Goal: Task Accomplishment & Management: Use online tool/utility

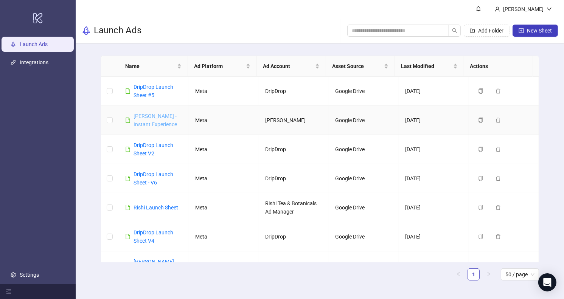
click at [152, 123] on link "[PERSON_NAME] - Instant Experience" at bounding box center [156, 120] width 44 height 14
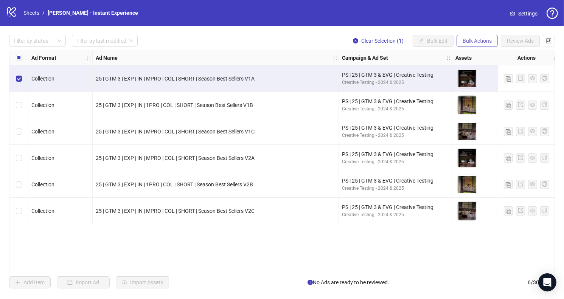
click at [470, 40] on span "Bulk Actions" at bounding box center [477, 41] width 29 height 6
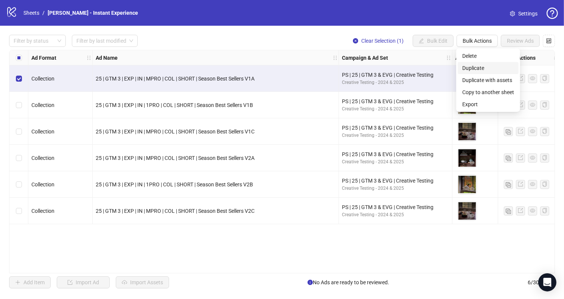
click at [477, 67] on span "Duplicate" at bounding box center [489, 68] width 52 height 8
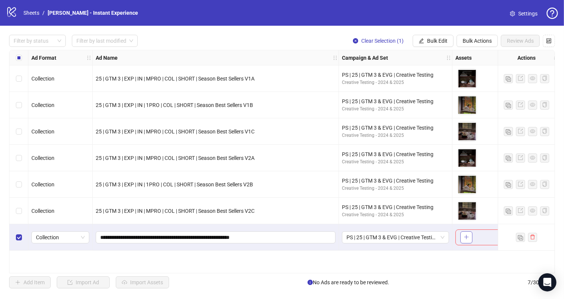
click at [472, 240] on button "button" at bounding box center [467, 238] width 12 height 12
click at [523, 40] on span "Review Ads" at bounding box center [520, 41] width 27 height 6
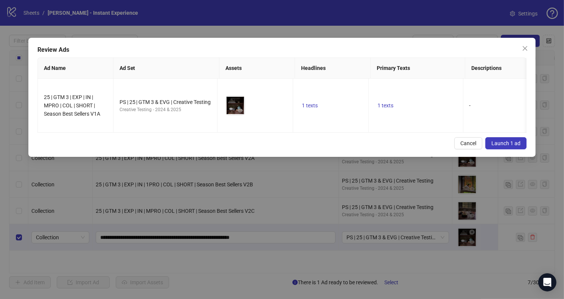
click at [507, 146] on span "Launch 1 ad" at bounding box center [506, 143] width 29 height 6
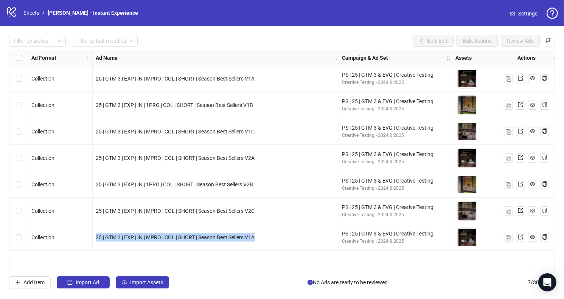
drag, startPoint x: 267, startPoint y: 236, endPoint x: 92, endPoint y: 244, distance: 175.1
click at [93, 244] on div "25 | GTM 3 | EXP | IN | MPRO | COL | SHORT | Season Best Sellers V1A" at bounding box center [216, 237] width 246 height 26
copy div "25 | GTM 3 | EXP | IN | MPRO | COL | SHORT | Season Best Sellers V1A"
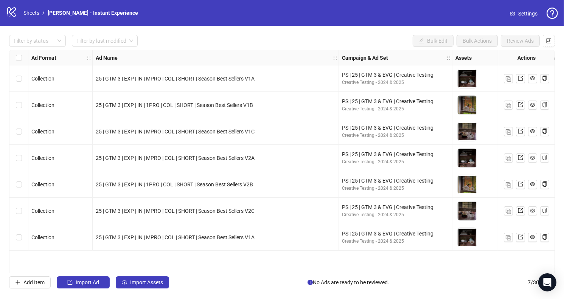
click at [313, 139] on div "25 | GTM 3 | EXP | IN | MPRO | COL | SHORT | Season Best Sellers V1C" at bounding box center [216, 131] width 246 height 26
click at [514, 14] on icon "setting" at bounding box center [512, 13] width 5 height 5
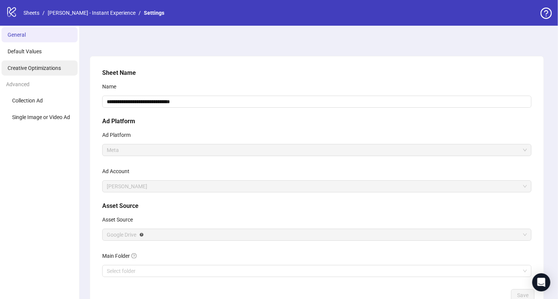
click at [43, 65] on span "Creative Optimizations" at bounding box center [34, 68] width 53 height 6
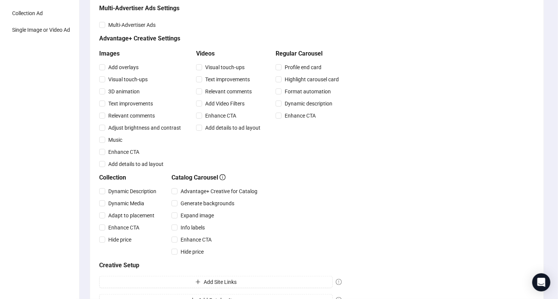
scroll to position [50, 0]
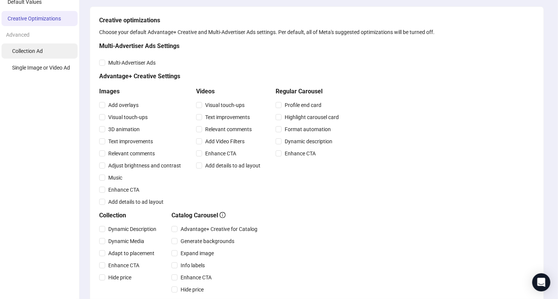
click at [44, 51] on li "Collection Ad" at bounding box center [40, 51] width 76 height 15
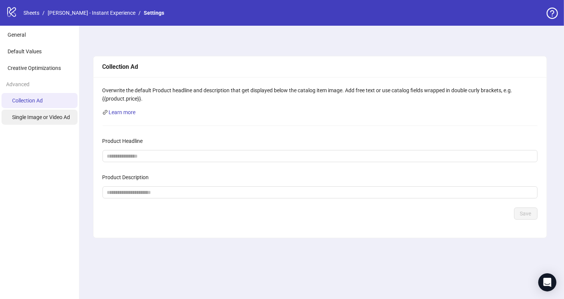
click at [50, 117] on span "Single Image or Video Ad" at bounding box center [41, 117] width 58 height 6
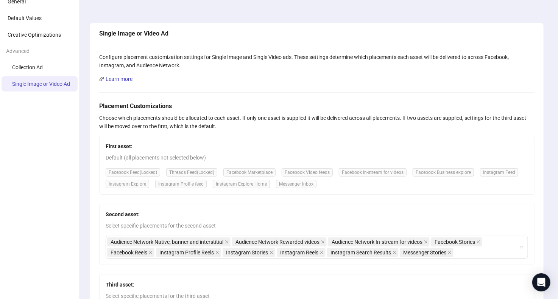
scroll to position [7, 0]
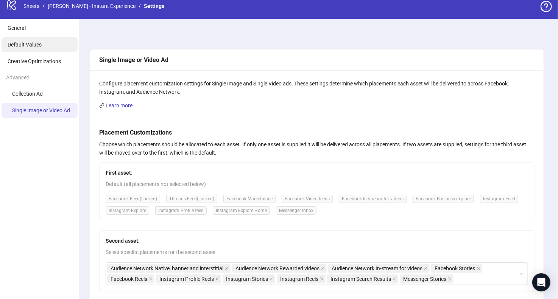
click at [53, 44] on li "Default Values" at bounding box center [40, 44] width 76 height 15
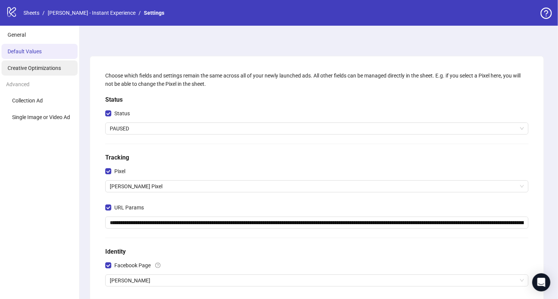
click at [38, 63] on li "Creative Optimizations" at bounding box center [40, 68] width 76 height 15
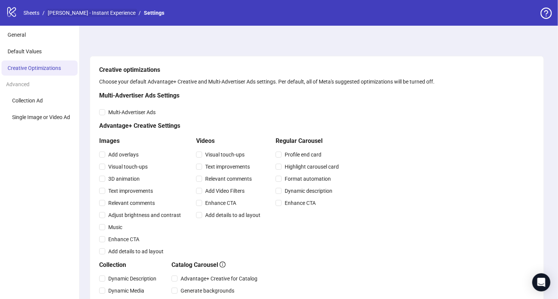
click at [91, 11] on link "[PERSON_NAME] - Instant Experience" at bounding box center [91, 13] width 91 height 8
